Goal: Find specific page/section: Find specific page/section

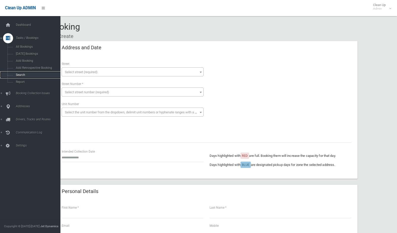
click at [22, 72] on link "Search" at bounding box center [32, 74] width 64 height 7
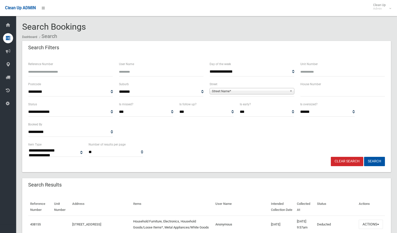
select select
